Goal: Task Accomplishment & Management: Manage account settings

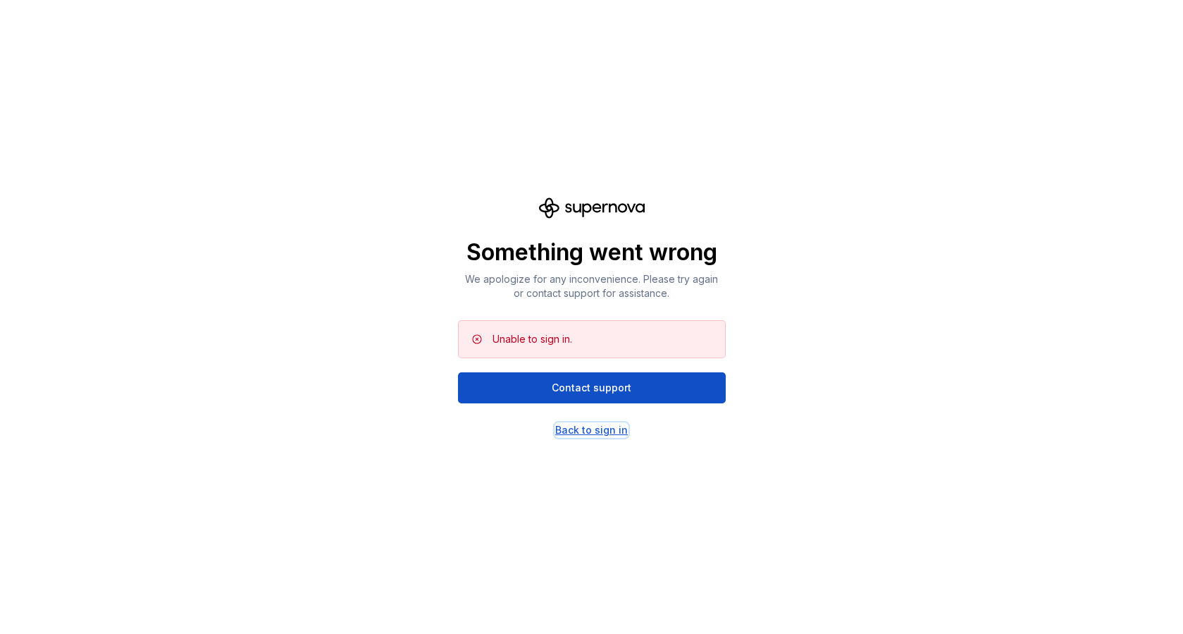
click at [601, 429] on div "Back to sign in" at bounding box center [591, 430] width 73 height 14
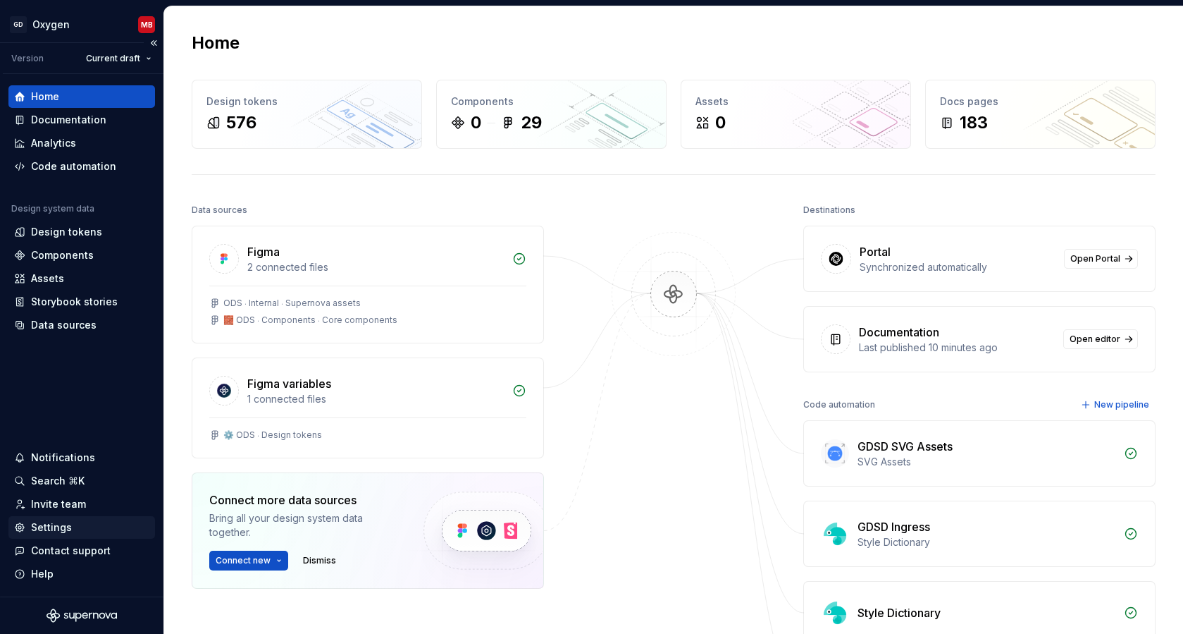
click at [69, 523] on div "Settings" at bounding box center [51, 527] width 41 height 14
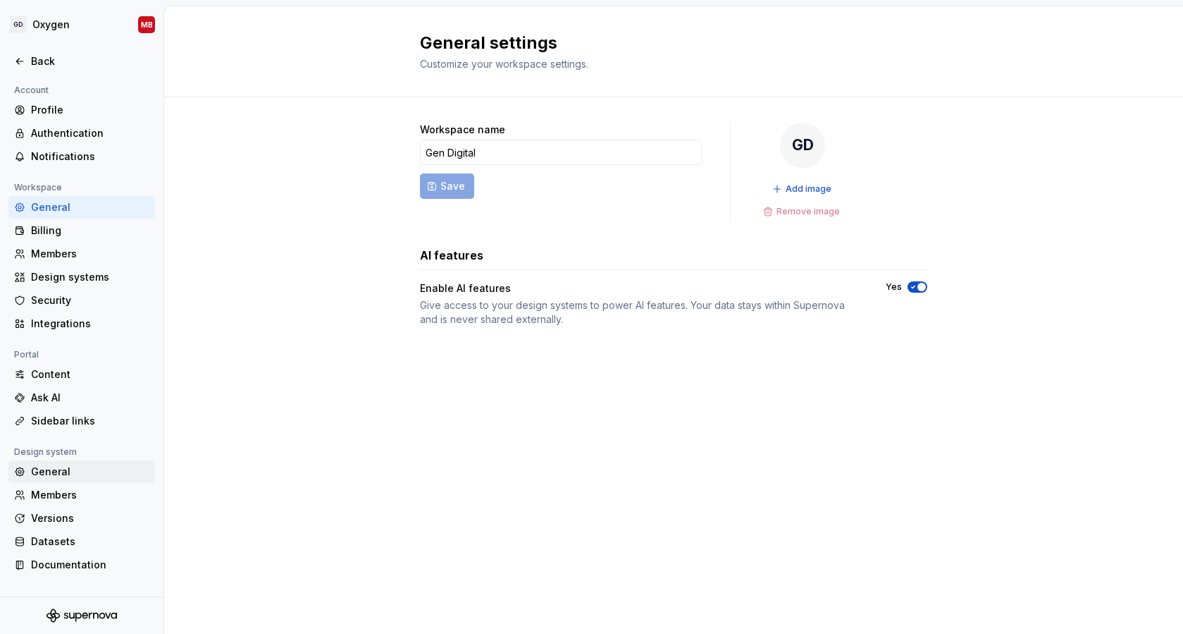
click at [63, 469] on div "General" at bounding box center [90, 471] width 118 height 14
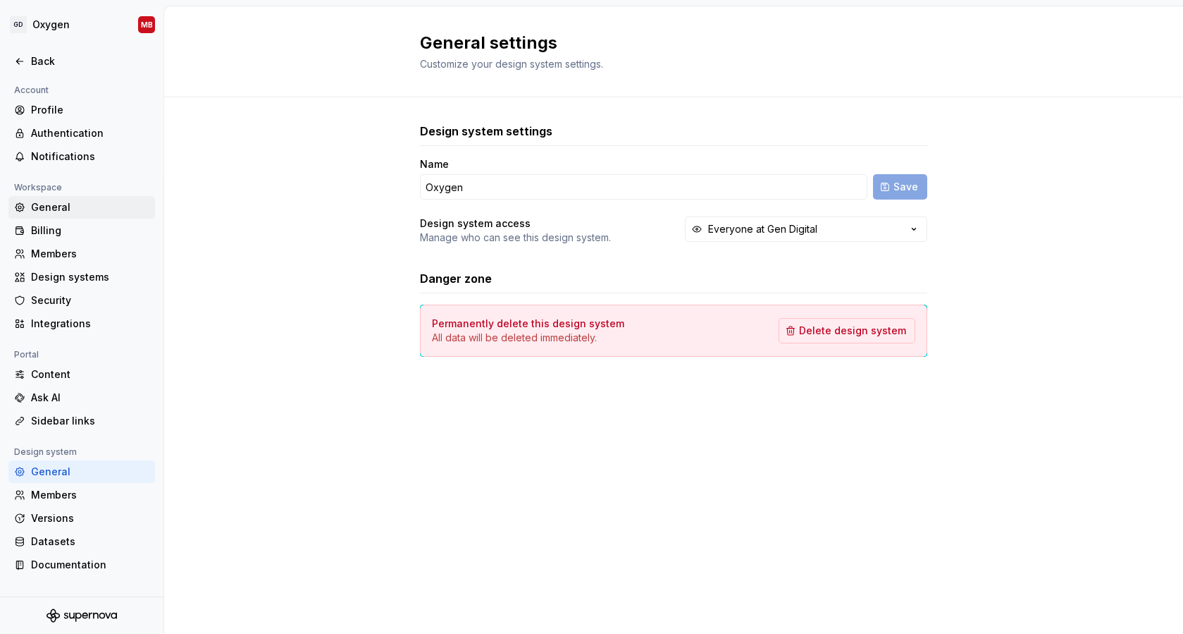
click at [67, 200] on div "General" at bounding box center [90, 207] width 118 height 14
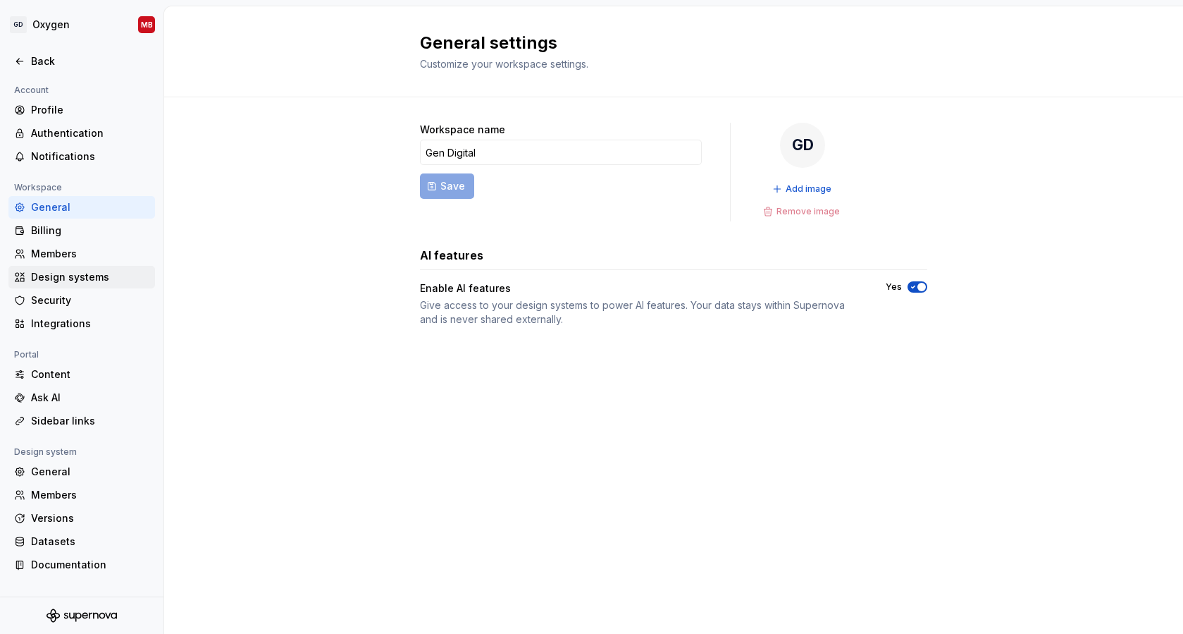
click at [69, 275] on div "Design systems" at bounding box center [90, 277] width 118 height 14
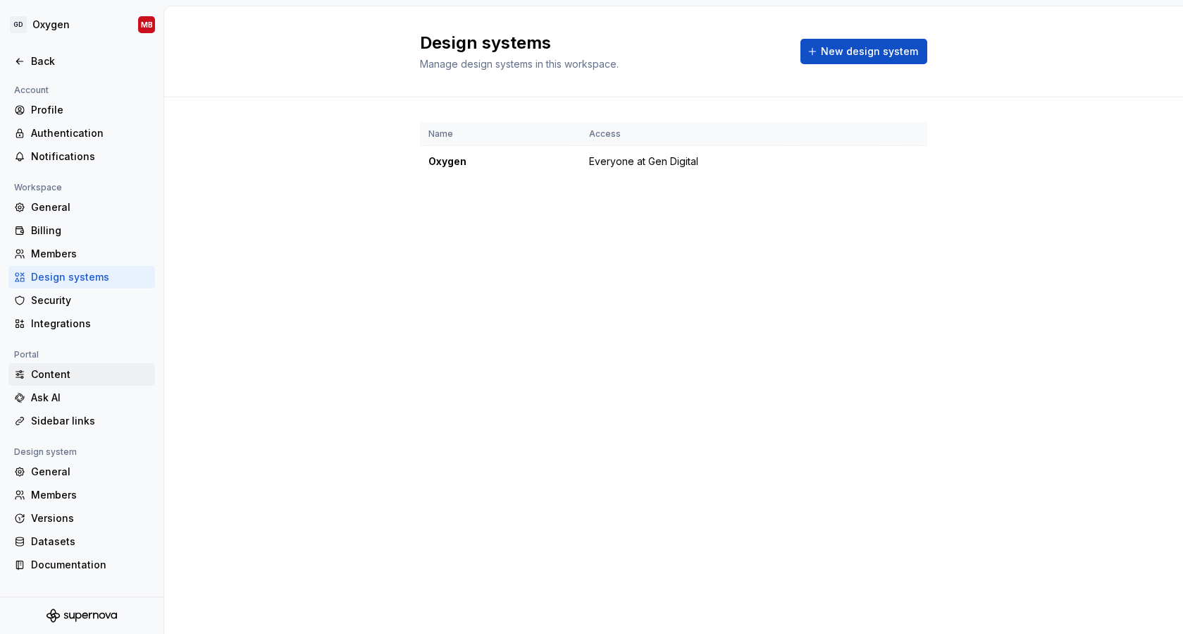
click at [60, 372] on div "Content" at bounding box center [90, 374] width 118 height 14
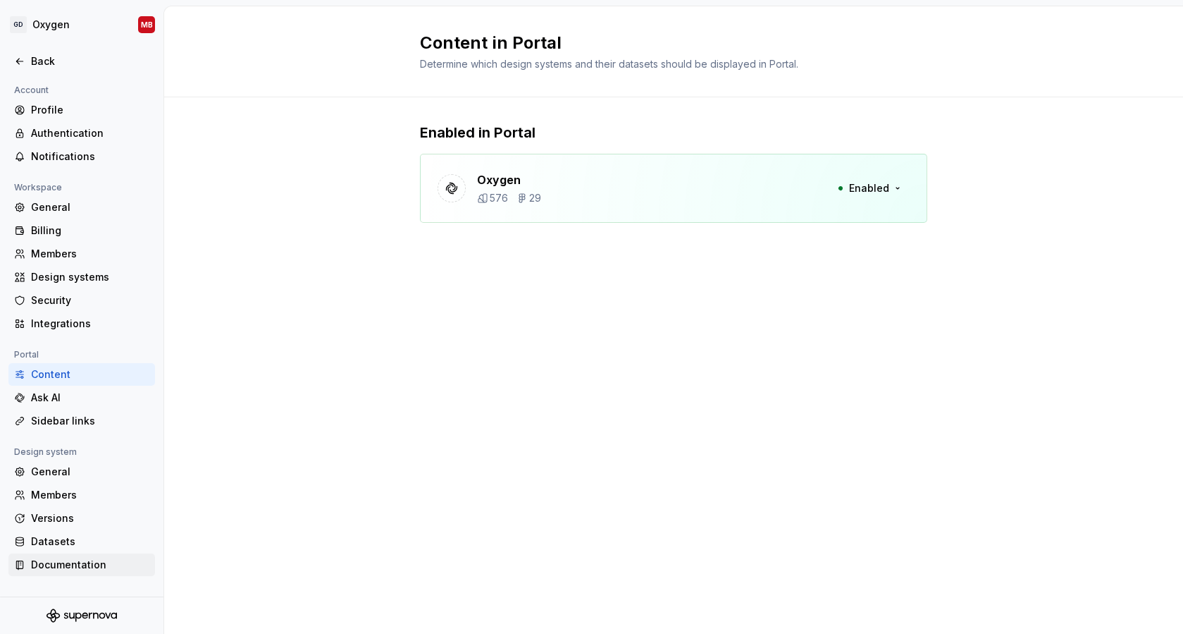
click at [68, 562] on div "Documentation" at bounding box center [90, 565] width 118 height 14
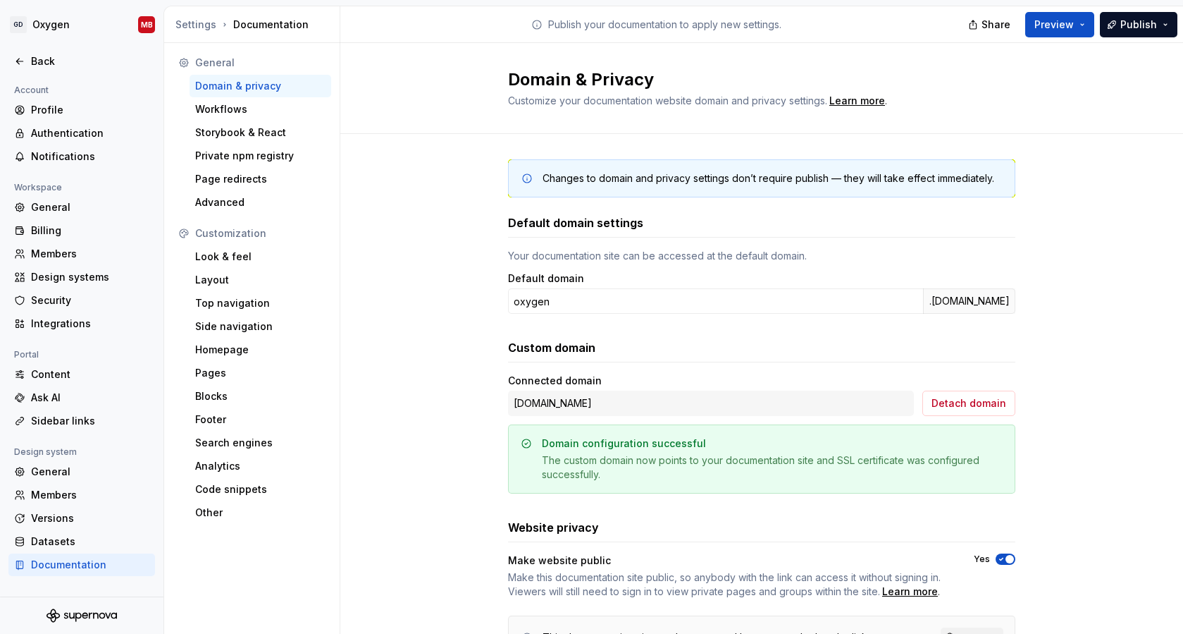
scroll to position [73, 0]
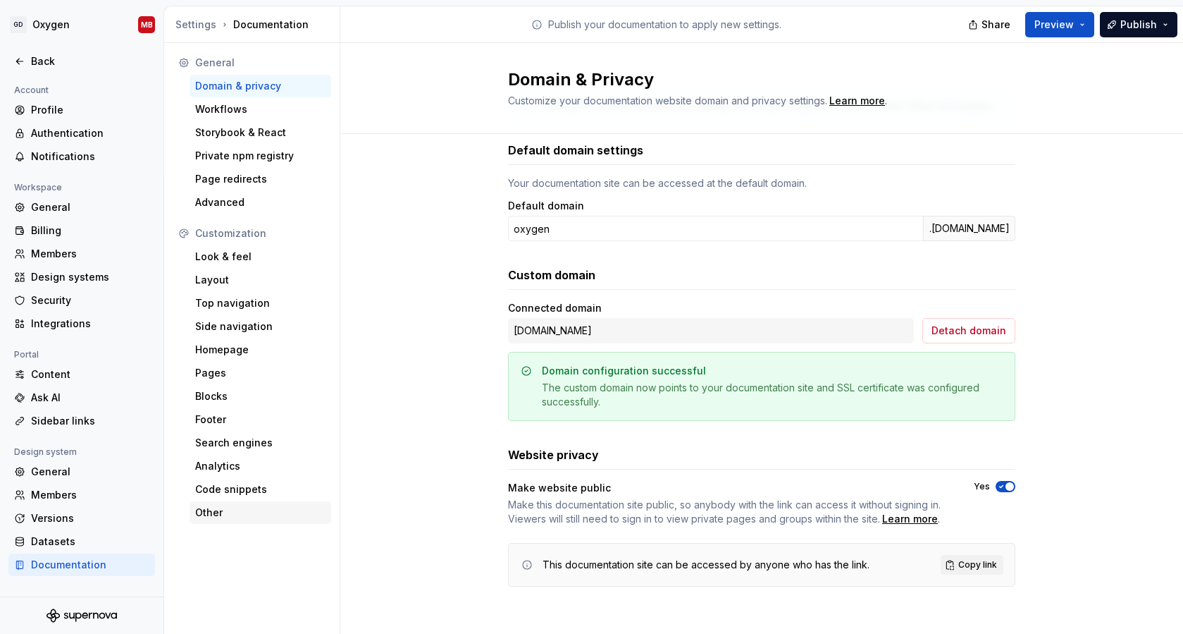
click at [230, 509] on div "Other" at bounding box center [260, 512] width 130 height 14
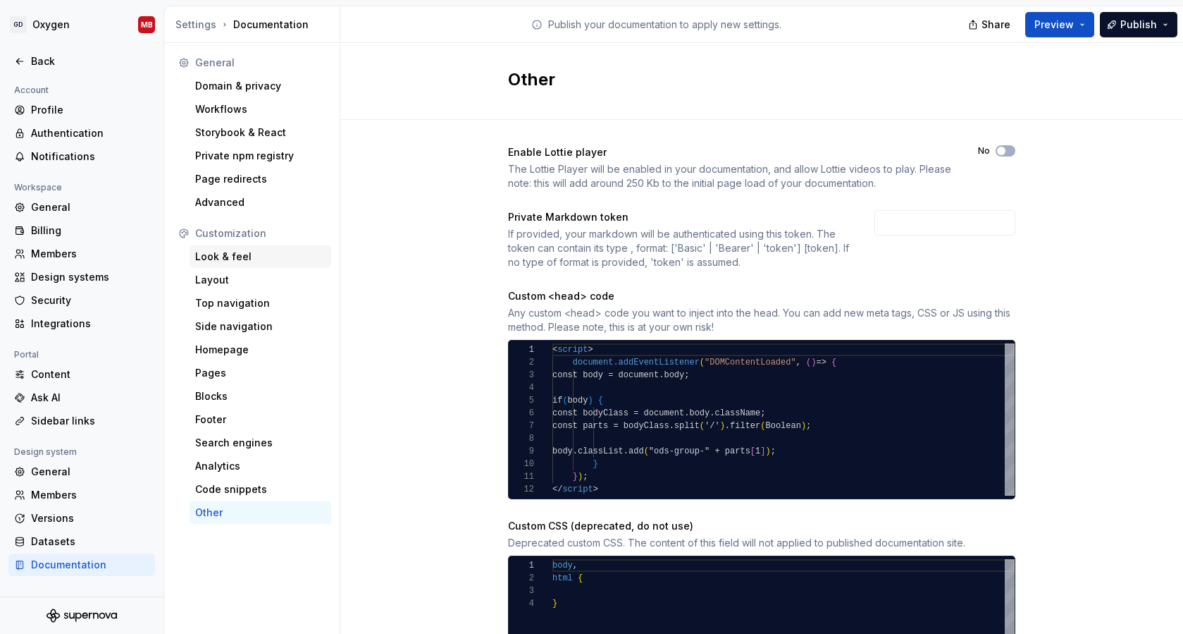
click at [244, 257] on div "Look & feel" at bounding box center [260, 257] width 130 height 14
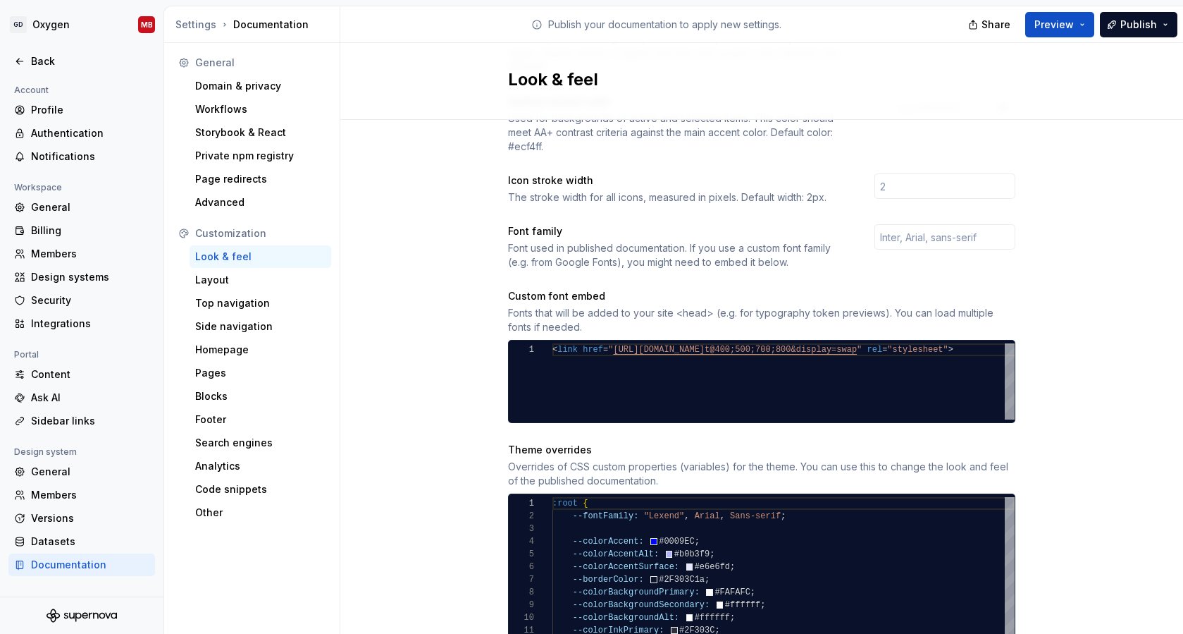
scroll to position [427, 0]
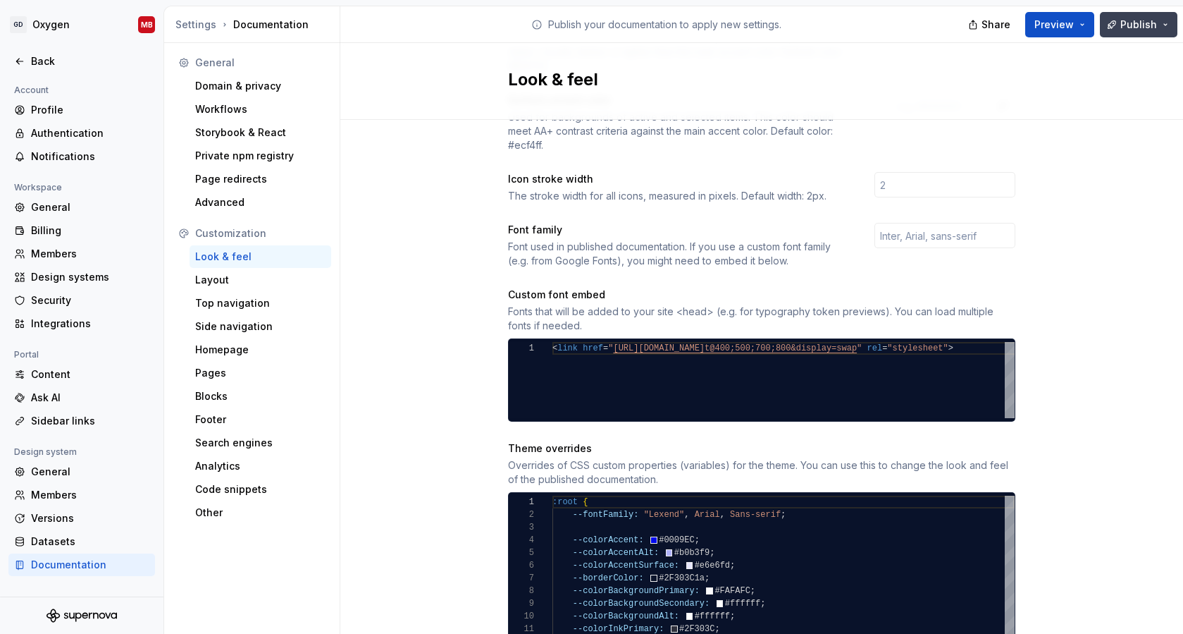
click at [1166, 25] on button "Publish" at bounding box center [1139, 24] width 78 height 25
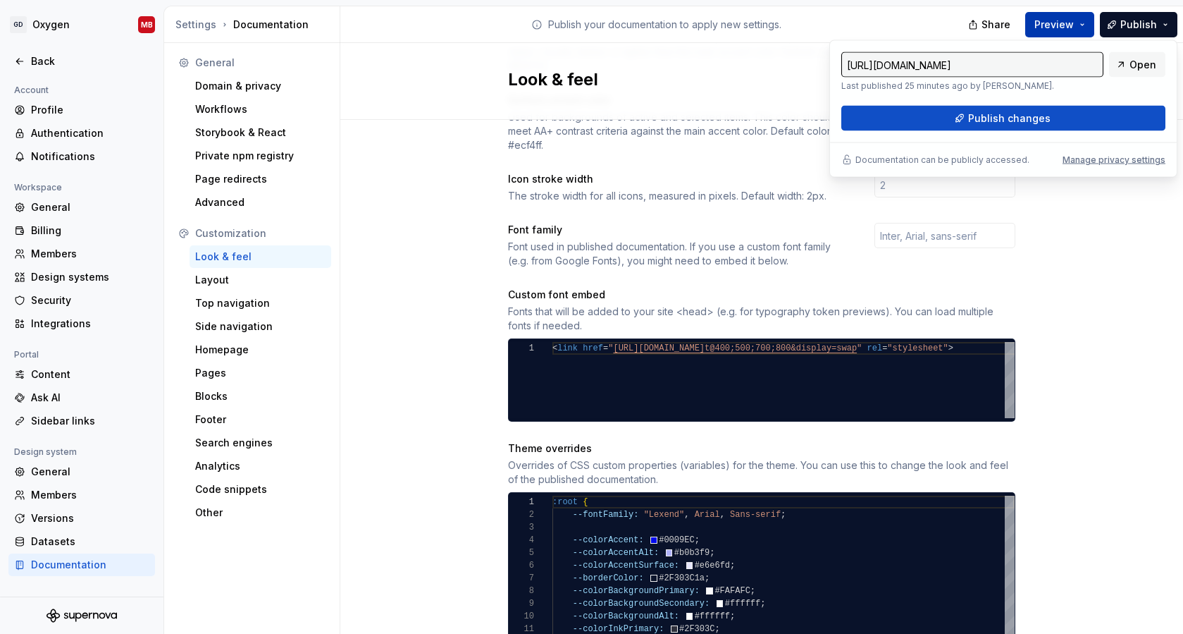
click at [1084, 22] on button "Preview" at bounding box center [1060, 24] width 69 height 25
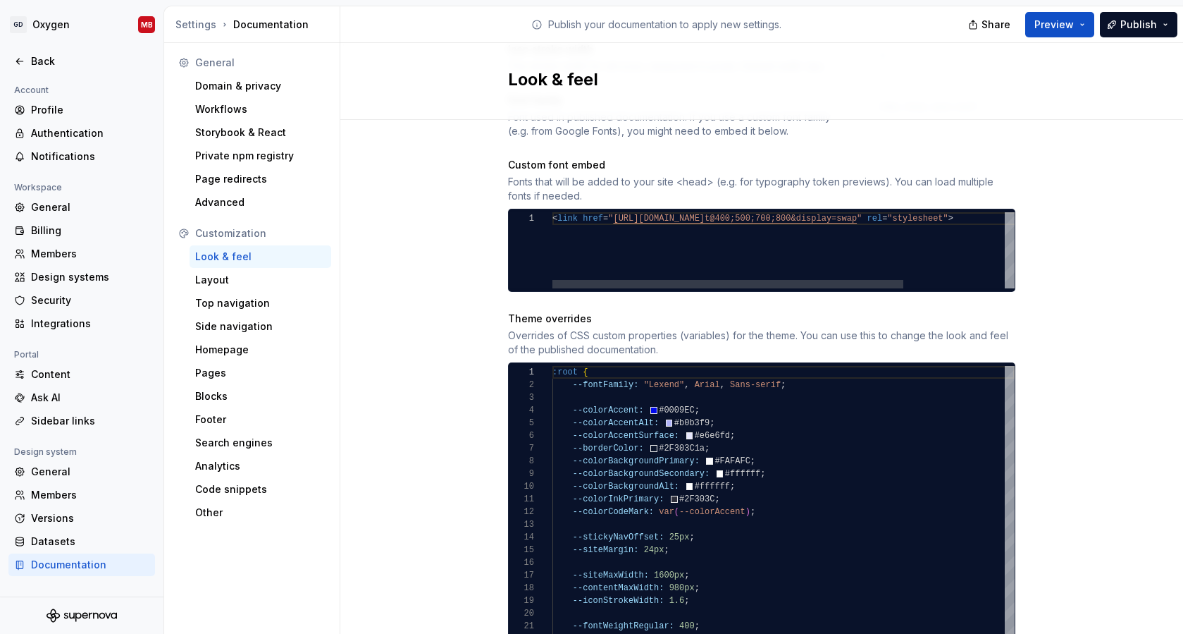
scroll to position [584, 0]
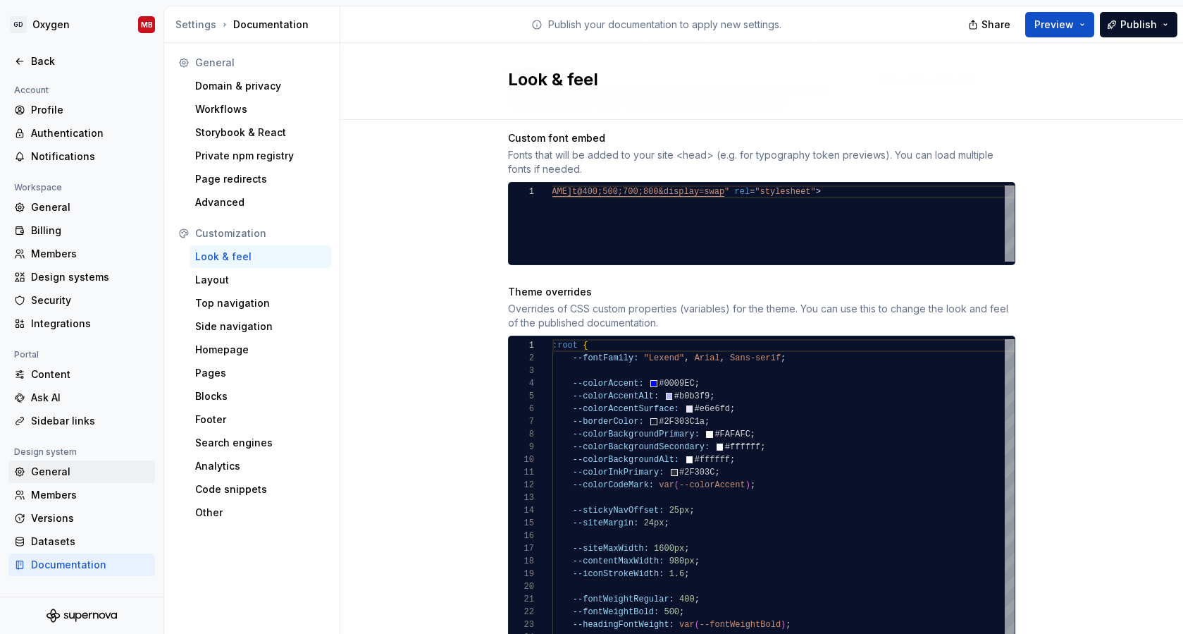
click at [77, 471] on div "General" at bounding box center [90, 471] width 118 height 14
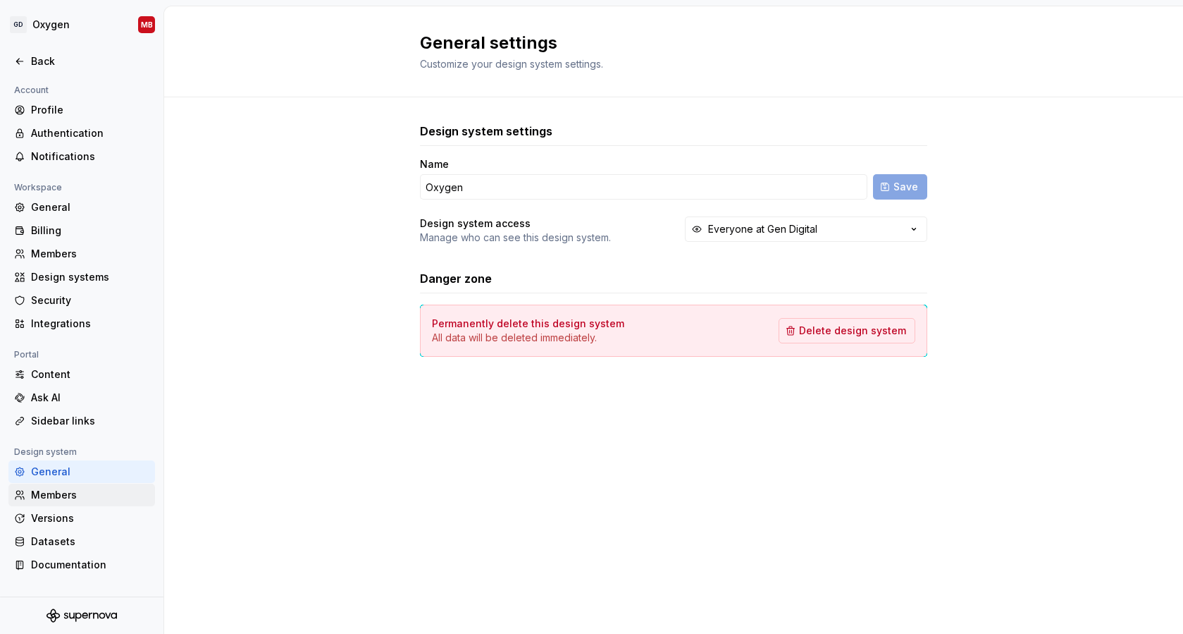
click at [67, 495] on div "Members" at bounding box center [90, 495] width 118 height 14
